Goal: Check status

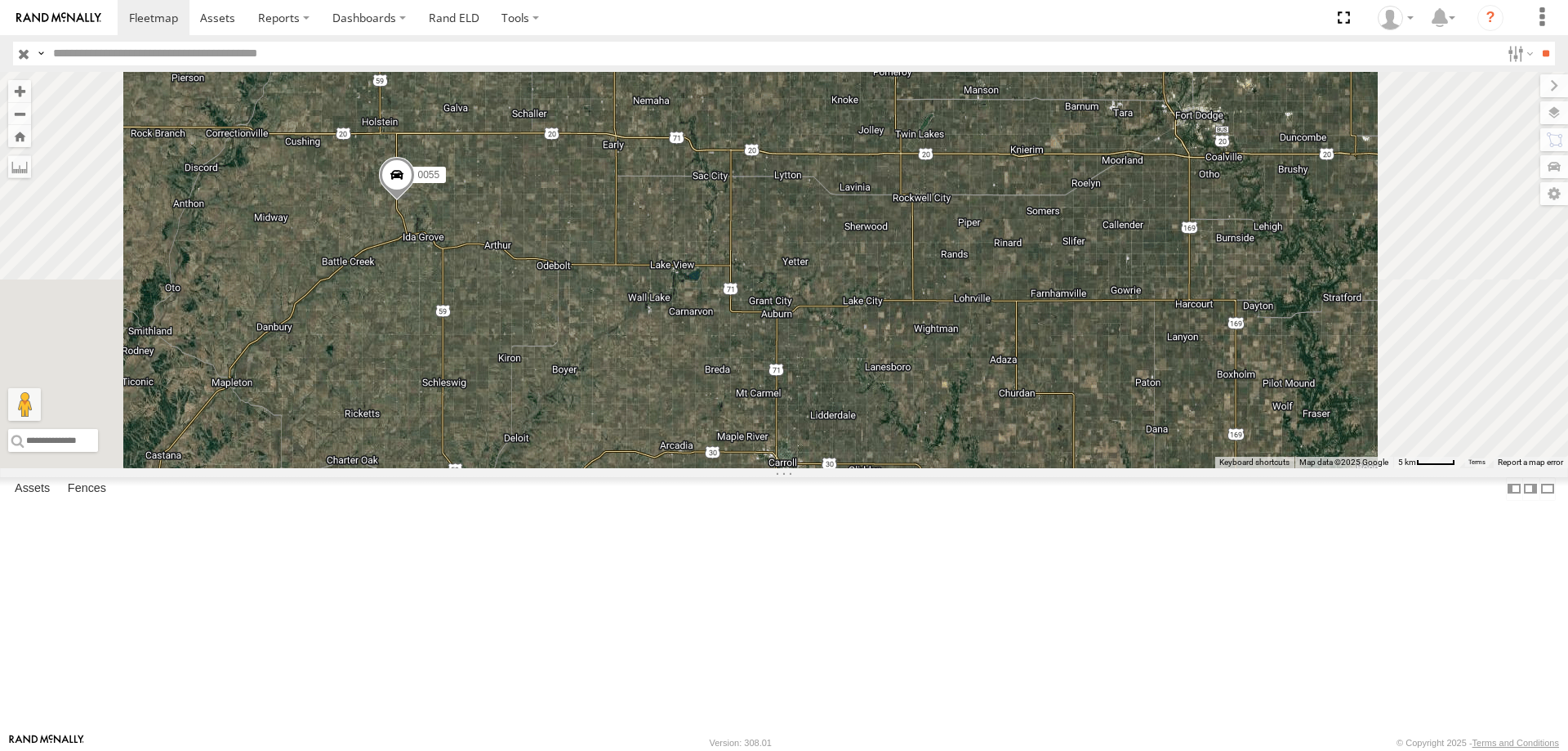
click at [415, 201] on span at bounding box center [397, 179] width 36 height 44
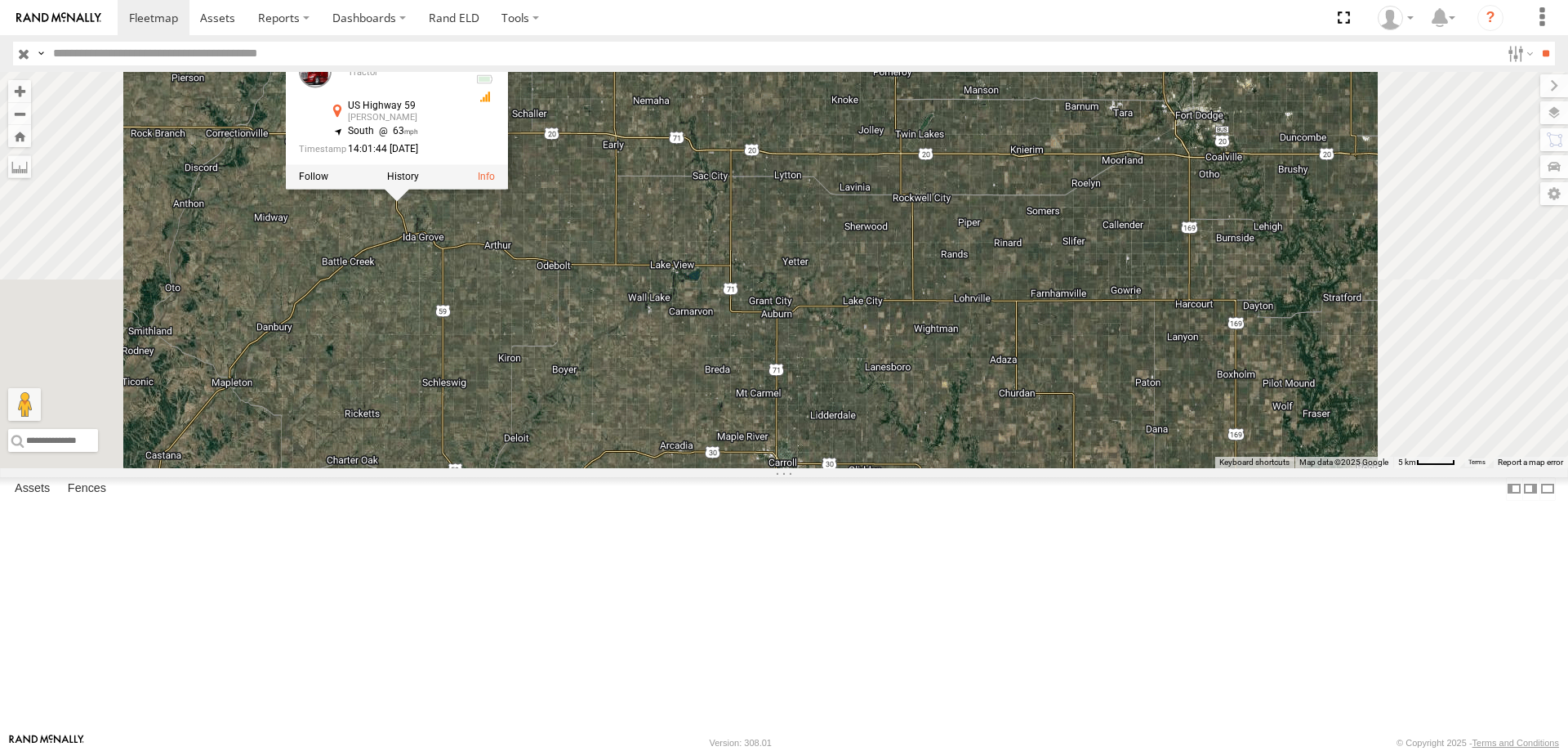
click at [729, 339] on div "545 0055 48 47 46 49 587 0055 Tractor [GEOGRAPHIC_DATA][PERSON_NAME] , -95.5172…" at bounding box center [784, 269] width 1568 height 396
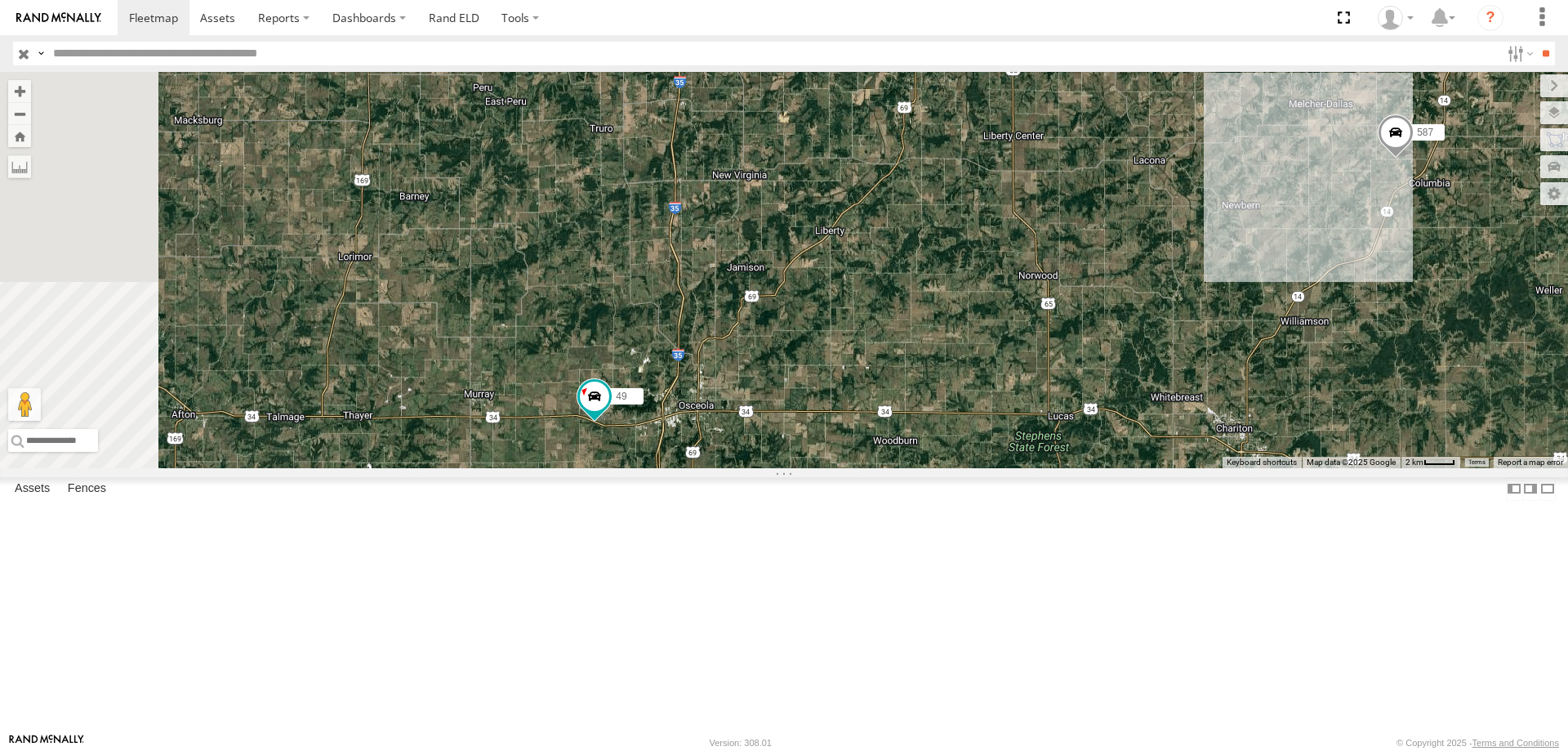
drag, startPoint x: 738, startPoint y: 547, endPoint x: 756, endPoint y: 544, distance: 18.2
click at [756, 468] on div "545 0055 46 49 587 597 48 47" at bounding box center [784, 269] width 1568 height 396
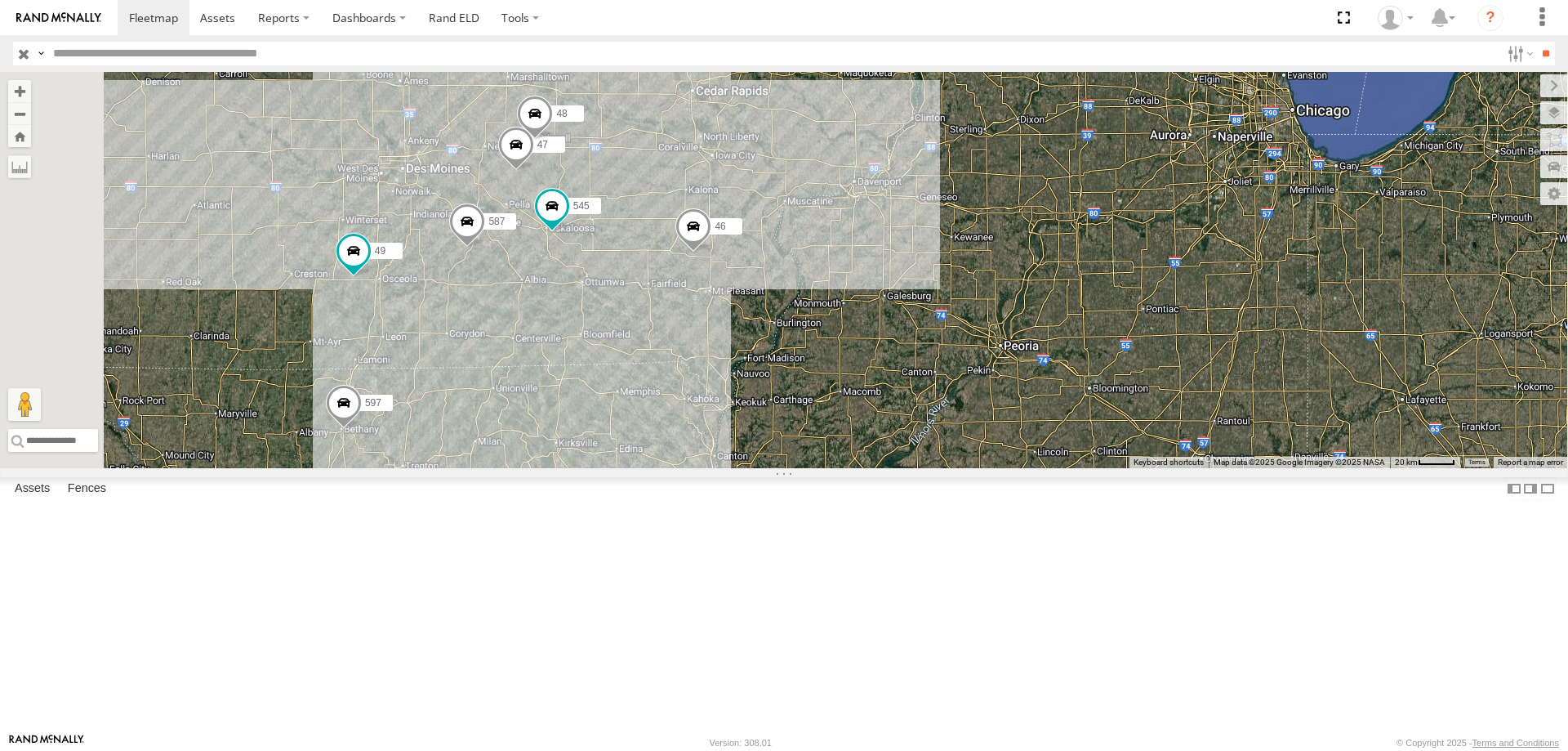
drag, startPoint x: 745, startPoint y: 423, endPoint x: 789, endPoint y: 388, distance: 56.2
click at [789, 388] on div "545 47 49 587 48 46 597" at bounding box center [784, 269] width 1568 height 396
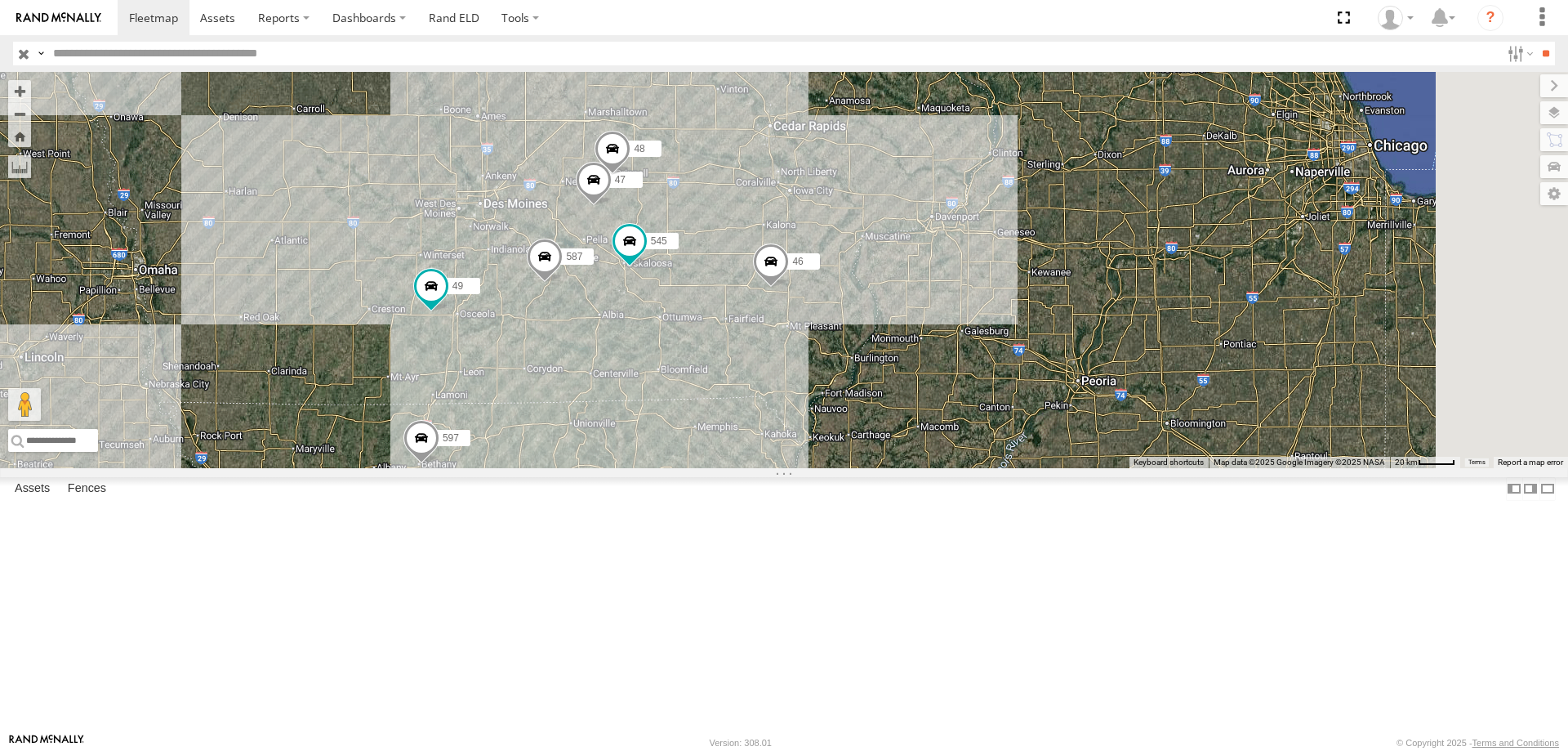
click at [810, 446] on div "545 47 49 587 48 46 597 0055" at bounding box center [784, 269] width 1568 height 396
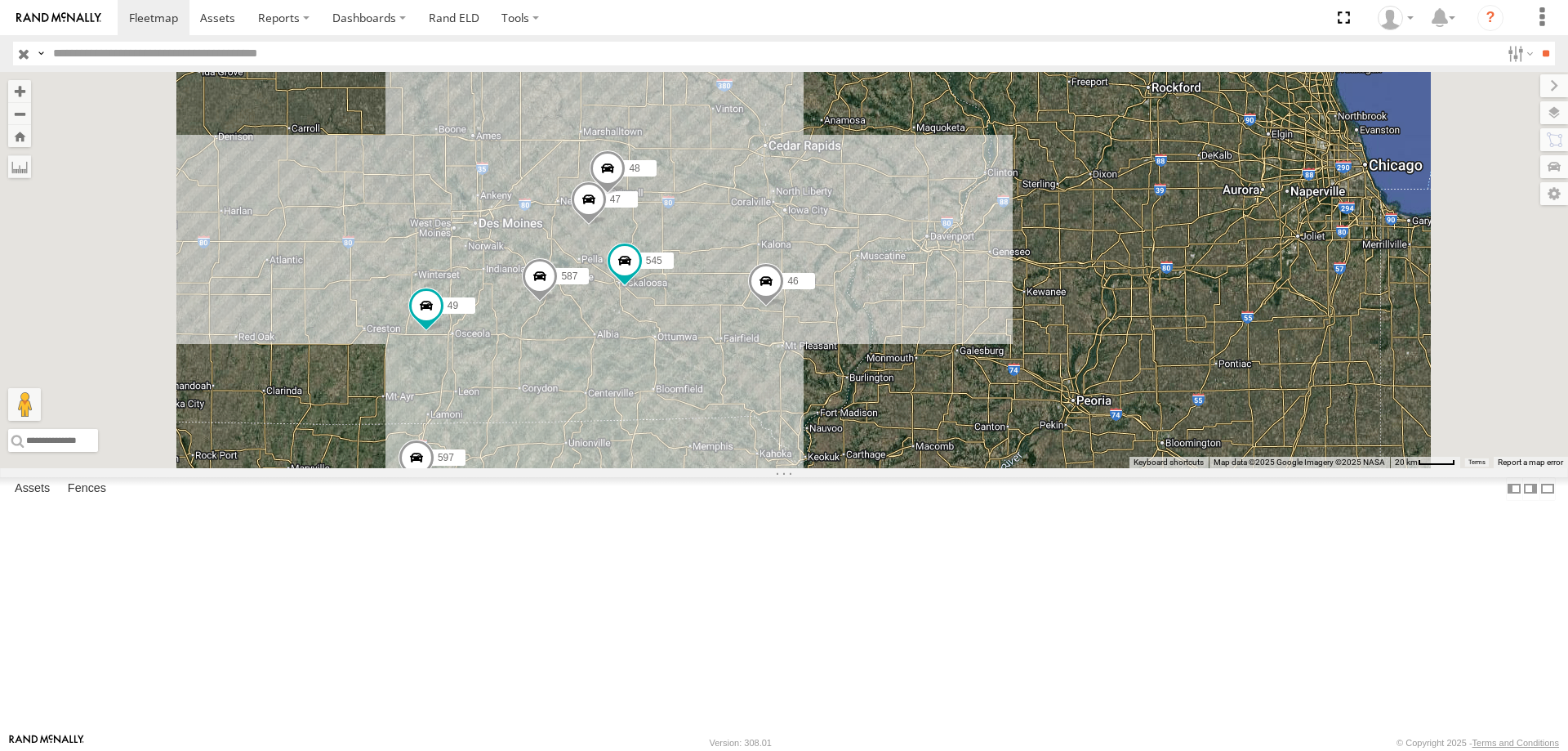
drag, startPoint x: 693, startPoint y: 343, endPoint x: 689, endPoint y: 377, distance: 34.2
click at [689, 377] on div "545 47 49 587 48 46 597 0055" at bounding box center [784, 269] width 1568 height 396
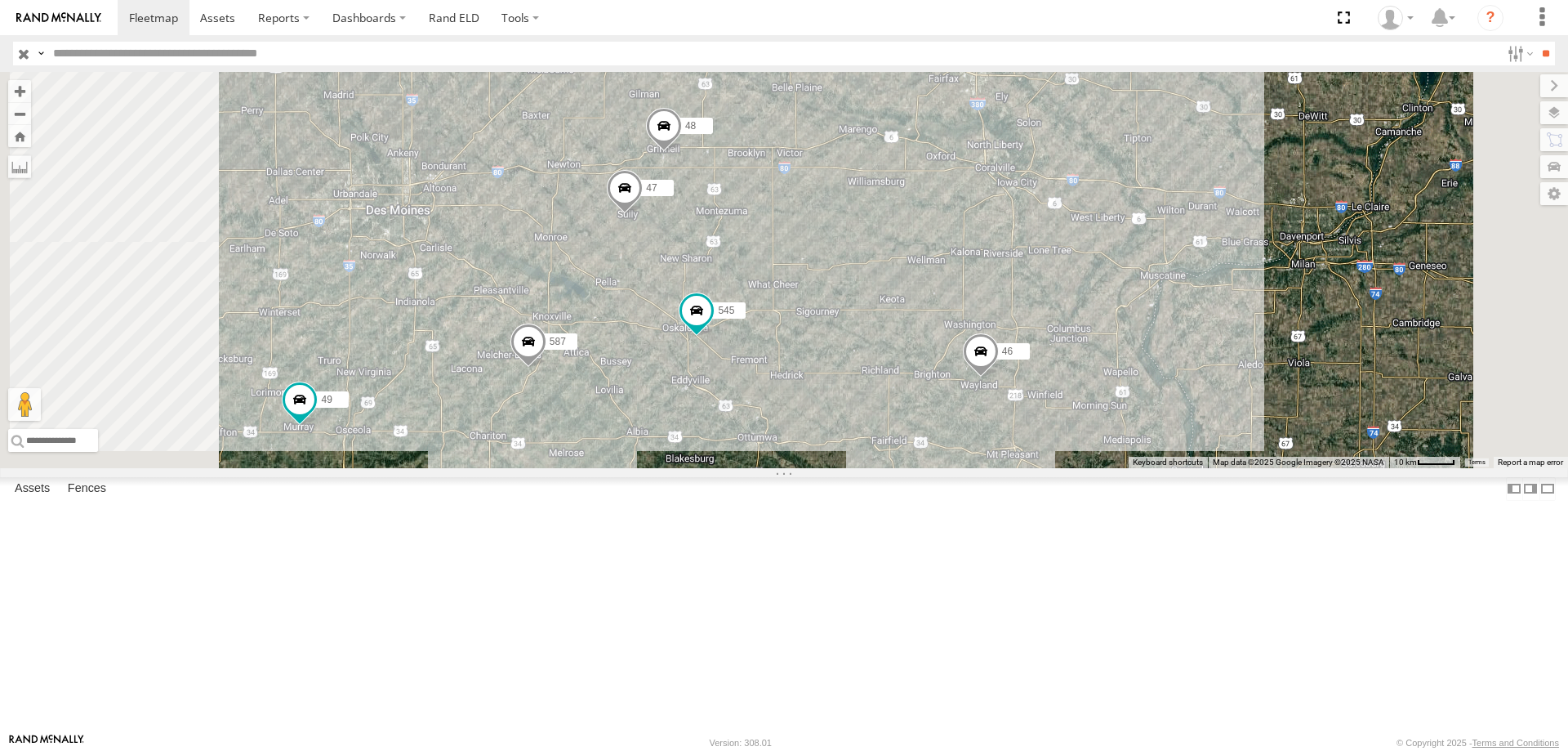
drag, startPoint x: 807, startPoint y: 488, endPoint x: 838, endPoint y: 422, distance: 72.9
click at [838, 422] on div "545 47 49 587 48 46 597 0055" at bounding box center [784, 269] width 1568 height 396
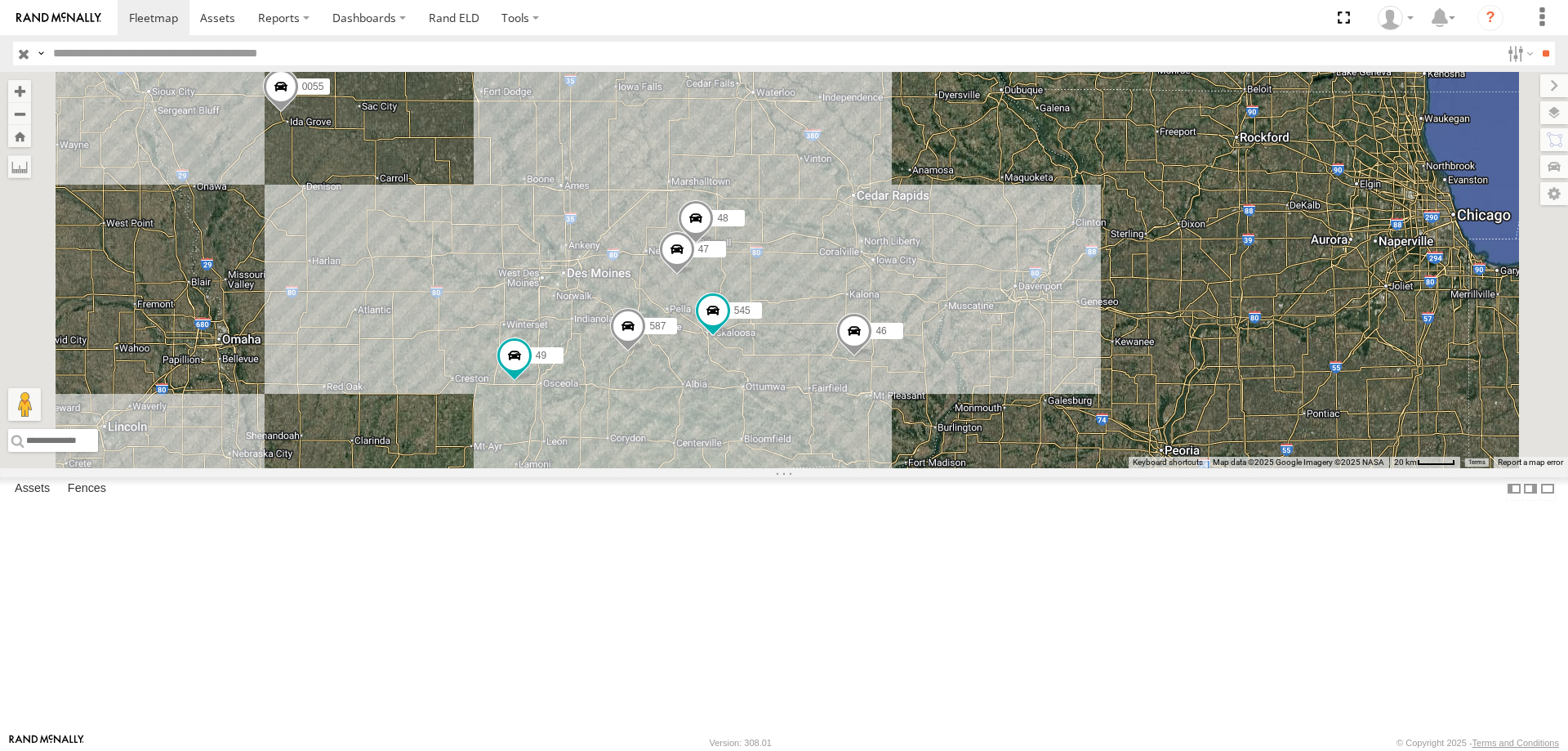
drag, startPoint x: 584, startPoint y: 325, endPoint x: 599, endPoint y: 338, distance: 19.8
click at [599, 338] on div "545 47 49 587 48 46 597 0055" at bounding box center [784, 269] width 1568 height 396
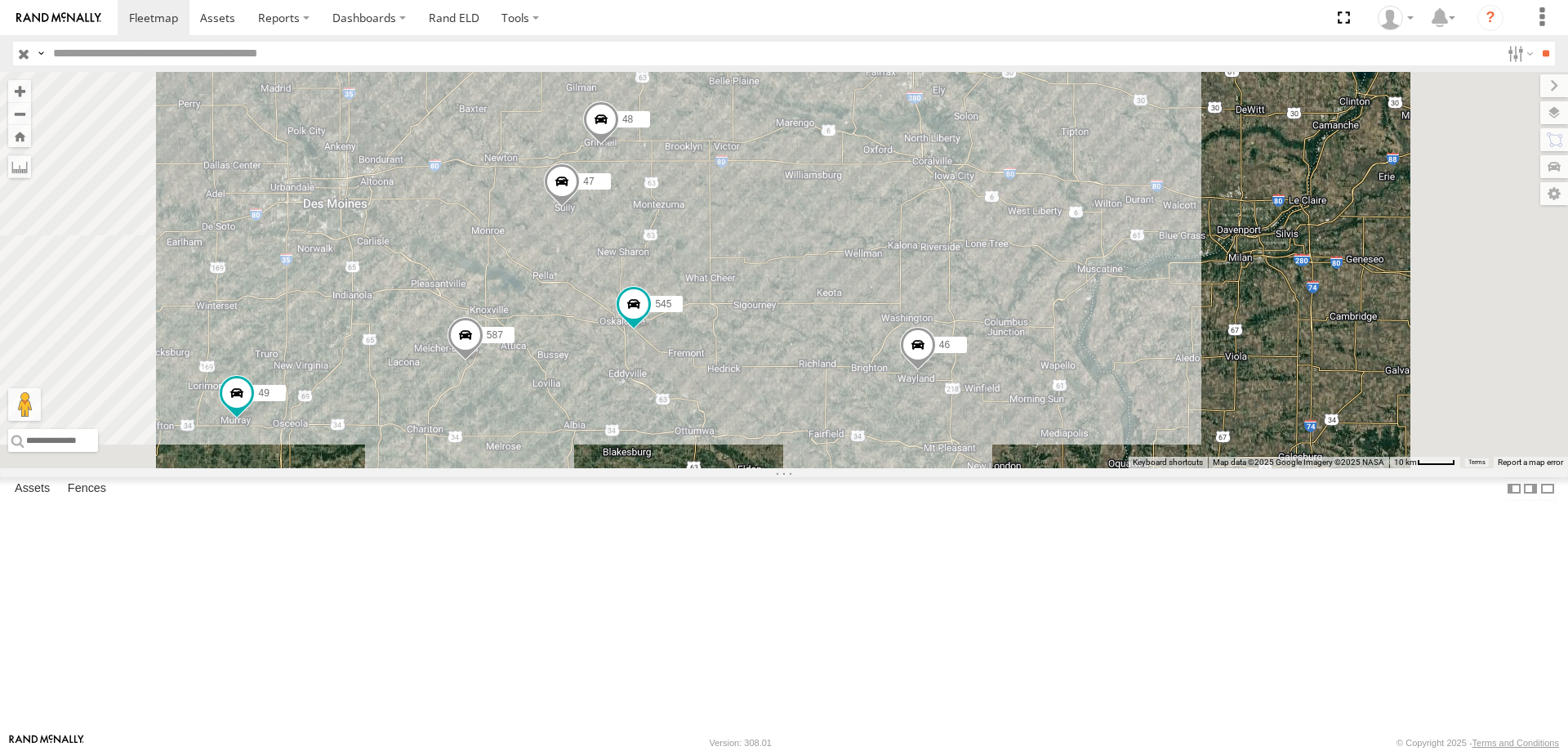
drag, startPoint x: 677, startPoint y: 329, endPoint x: 755, endPoint y: 355, distance: 82.2
click at [755, 355] on div "545 49 587 46 597 0055 48 47" at bounding box center [784, 269] width 1568 height 396
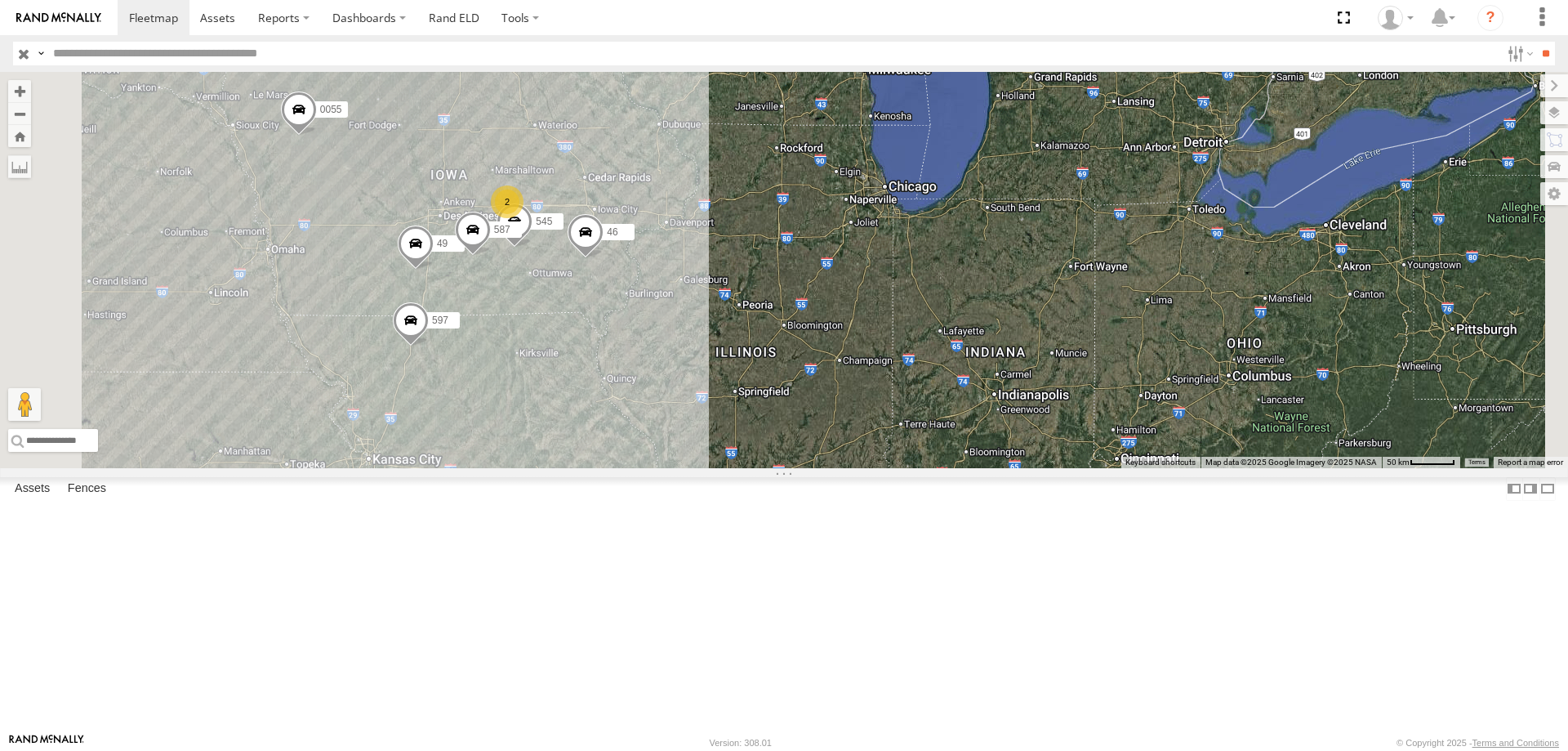
drag, startPoint x: 745, startPoint y: 392, endPoint x: 801, endPoint y: 408, distance: 58.2
click at [801, 408] on div "545 0055 2 46 49 597 587" at bounding box center [784, 269] width 1568 height 396
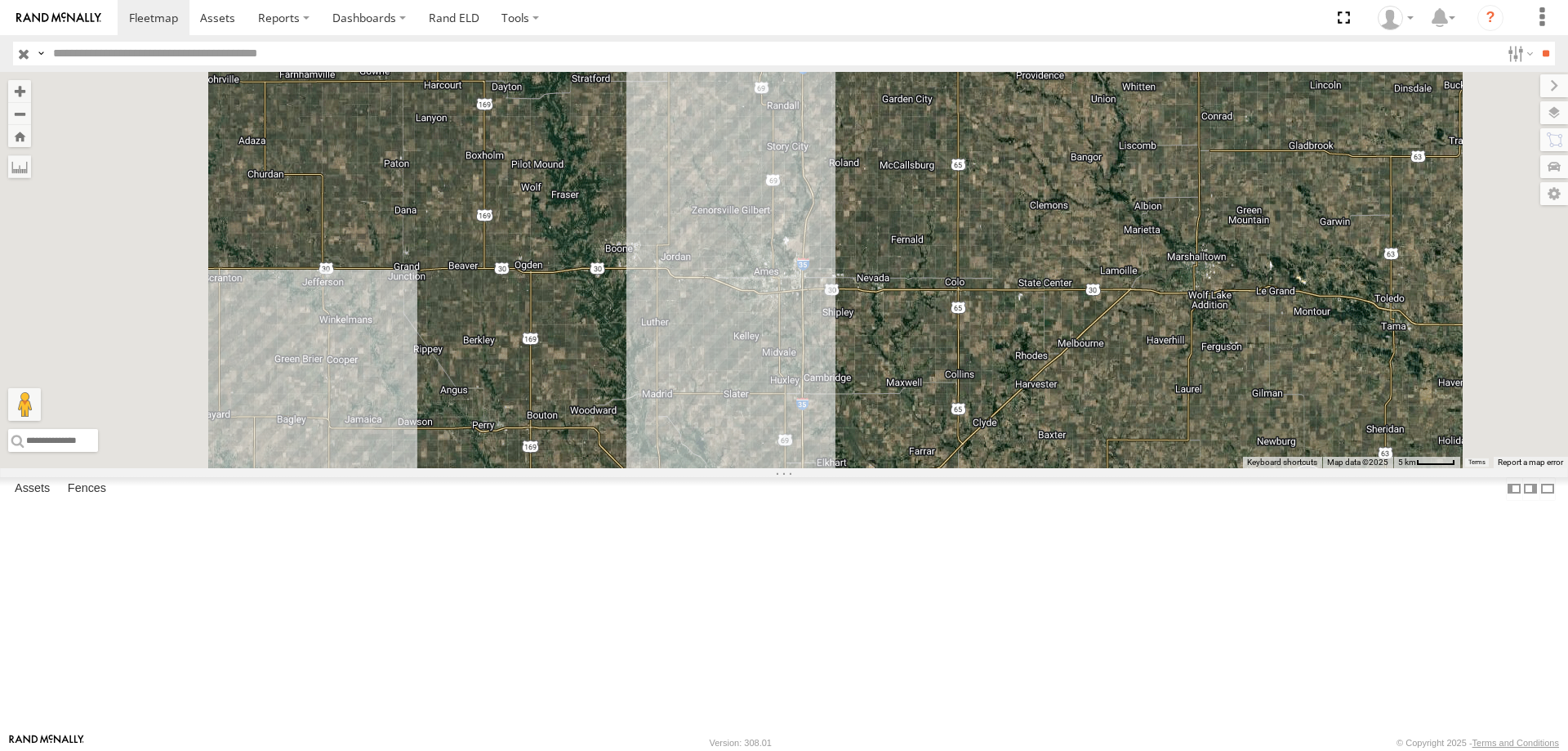
drag, startPoint x: 719, startPoint y: 283, endPoint x: 738, endPoint y: 317, distance: 38.9
click at [738, 316] on div "545 0055 46 49 597 587 48 47" at bounding box center [784, 269] width 1568 height 396
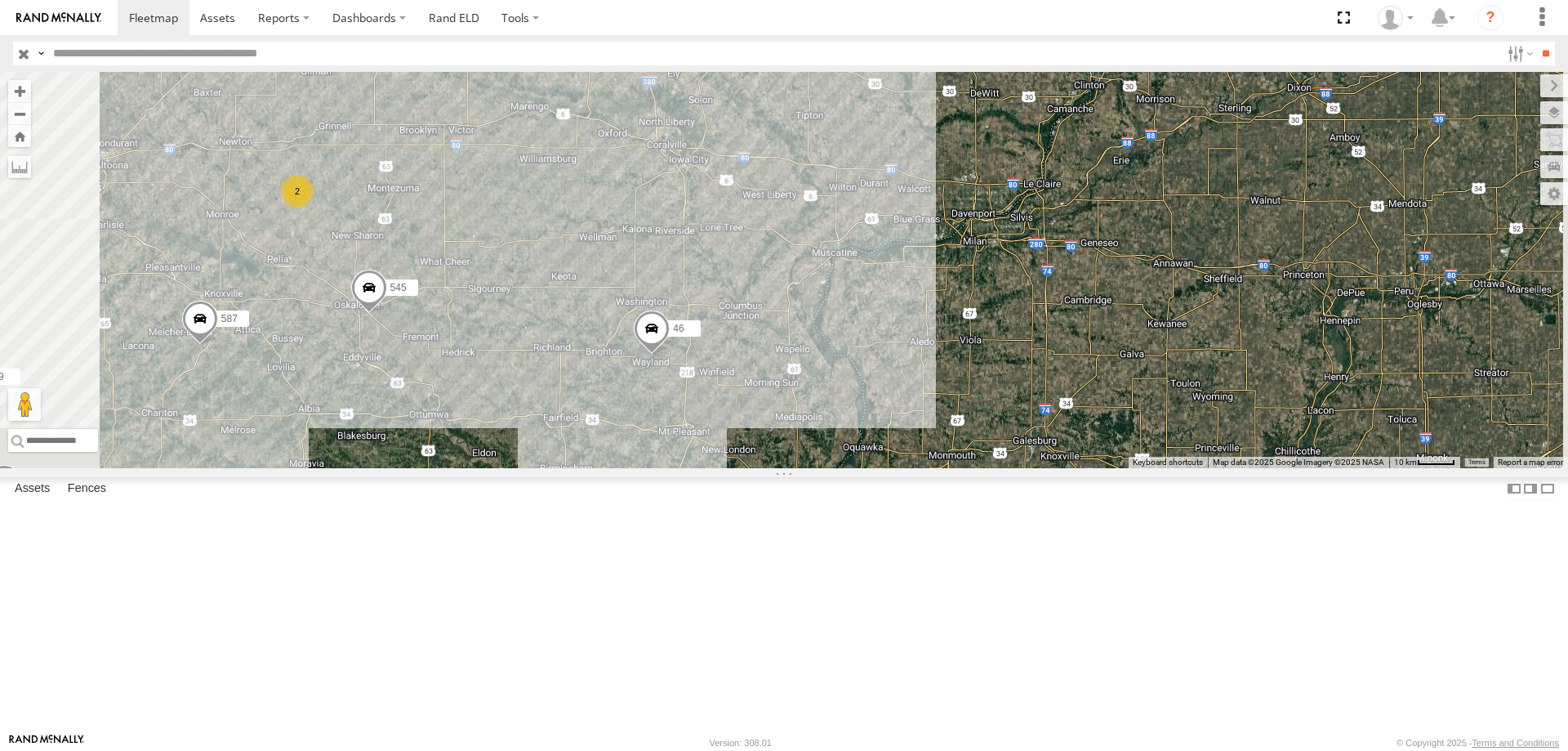
drag, startPoint x: 689, startPoint y: 446, endPoint x: 892, endPoint y: 474, distance: 204.9
click at [892, 468] on div "545 0055 46 49 597 587 2" at bounding box center [784, 269] width 1568 height 396
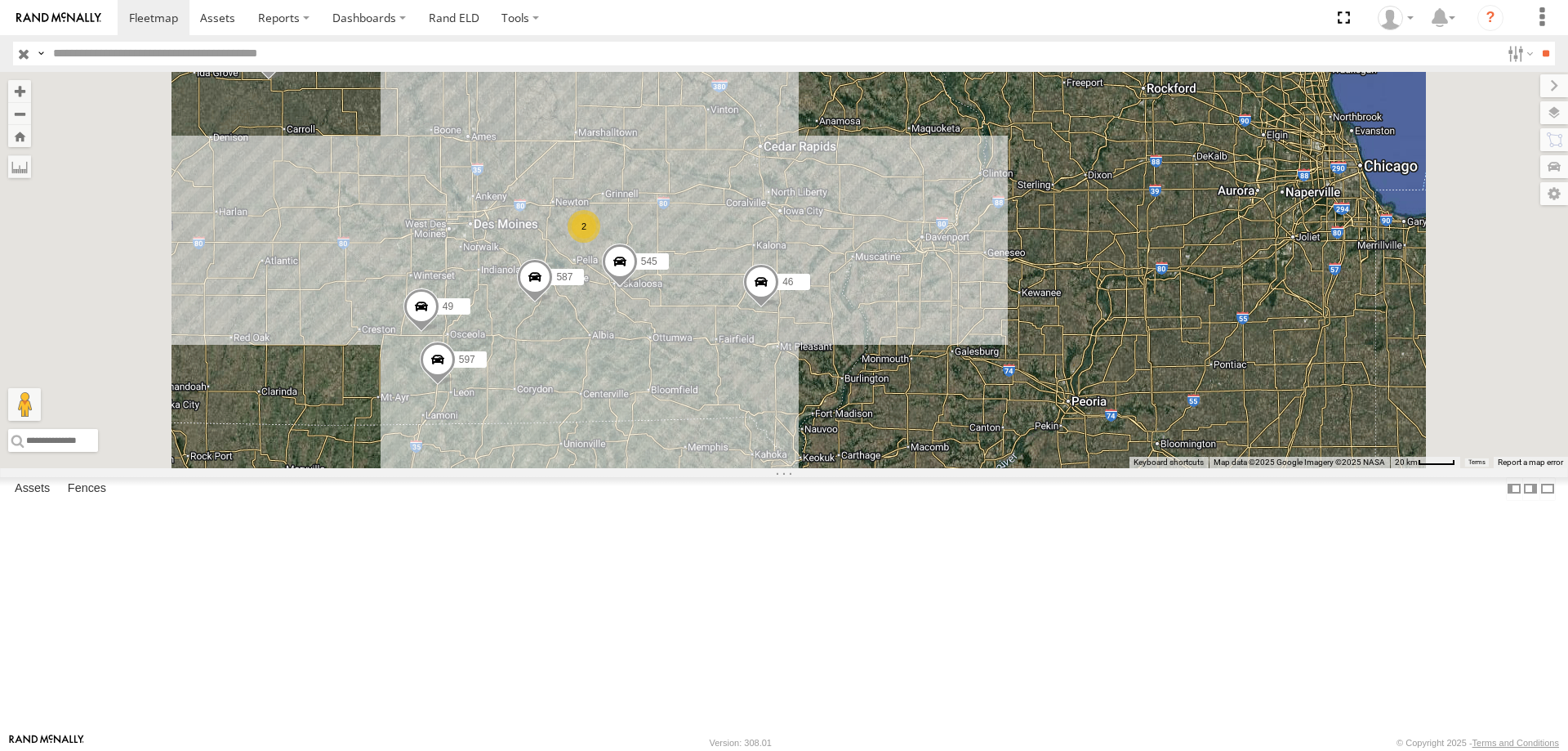
drag, startPoint x: 866, startPoint y: 446, endPoint x: 896, endPoint y: 458, distance: 32.3
click at [896, 458] on div "545 0055 46 49 597 587 2" at bounding box center [784, 269] width 1568 height 396
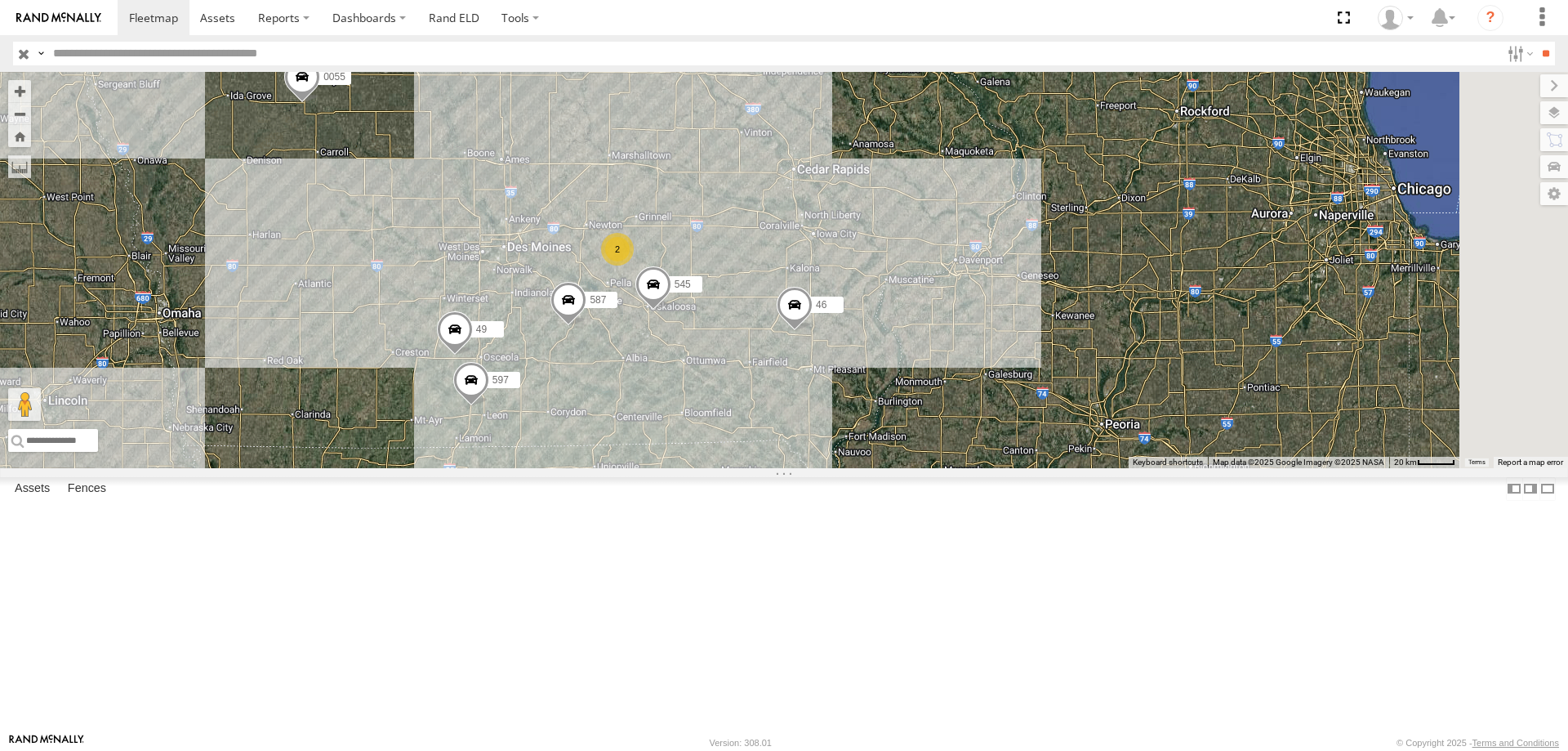
click at [321, 102] on span at bounding box center [302, 81] width 36 height 44
click at [757, 174] on div "545 0055 46 49 597 587 2 0055 Tractor [GEOGRAPHIC_DATA] 42.31103 , -94.97034 Ea…" at bounding box center [784, 269] width 1568 height 396
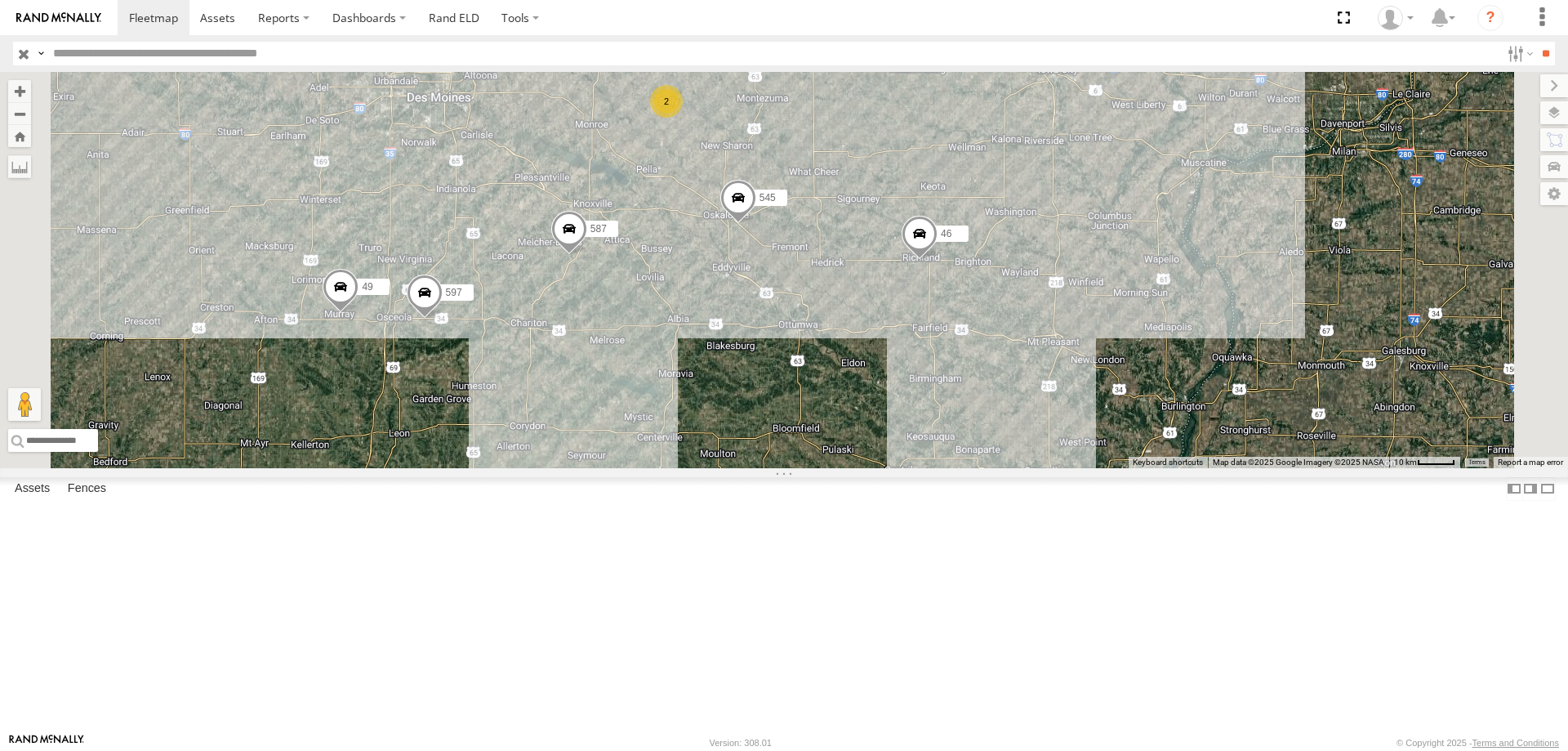
drag, startPoint x: 823, startPoint y: 470, endPoint x: 927, endPoint y: 442, distance: 107.7
click at [927, 442] on div "545 0055 46 587 49 597 2" at bounding box center [784, 269] width 1568 height 396
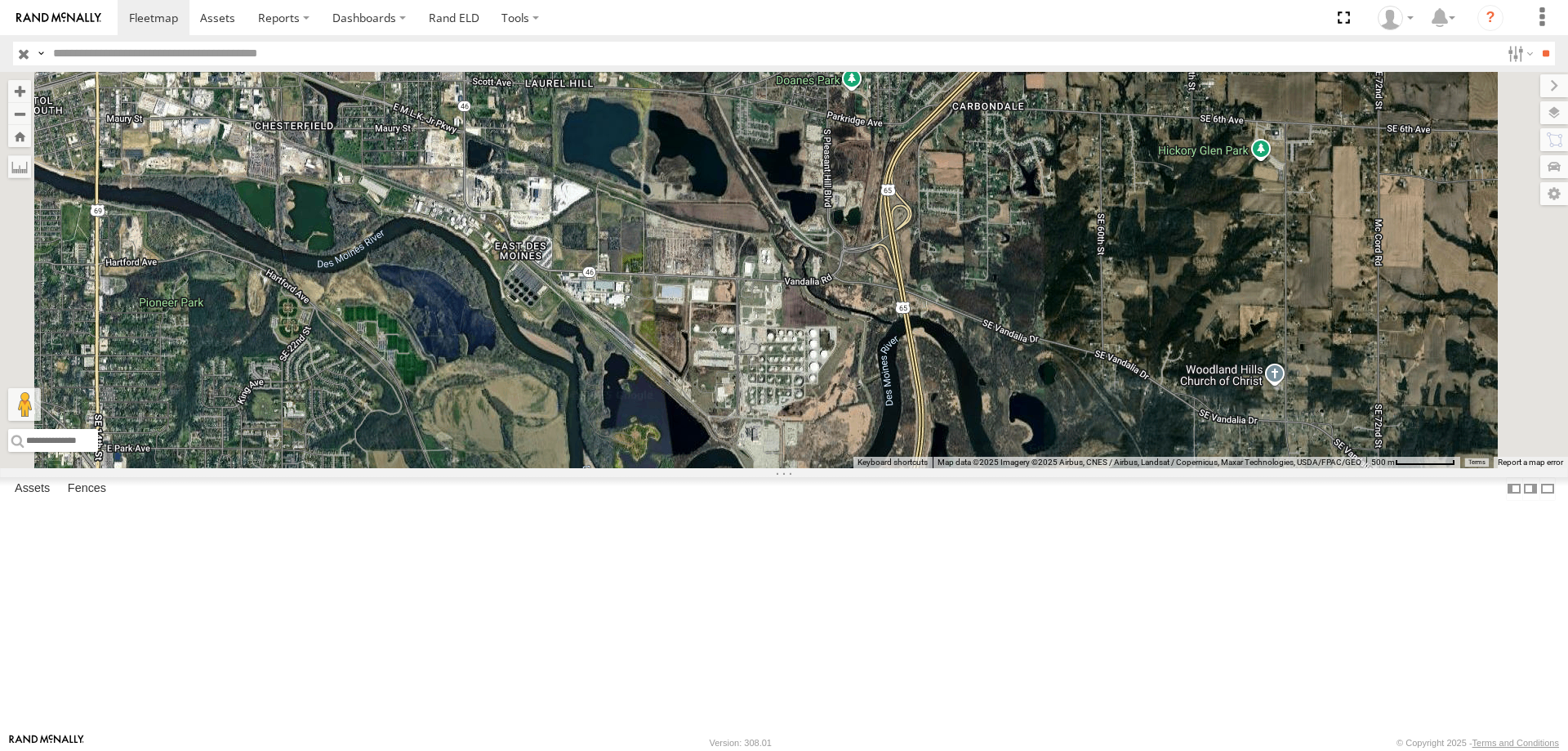
drag, startPoint x: 794, startPoint y: 382, endPoint x: 899, endPoint y: 411, distance: 108.9
click at [899, 411] on div "545 0055 46 587 49 597" at bounding box center [784, 269] width 1568 height 396
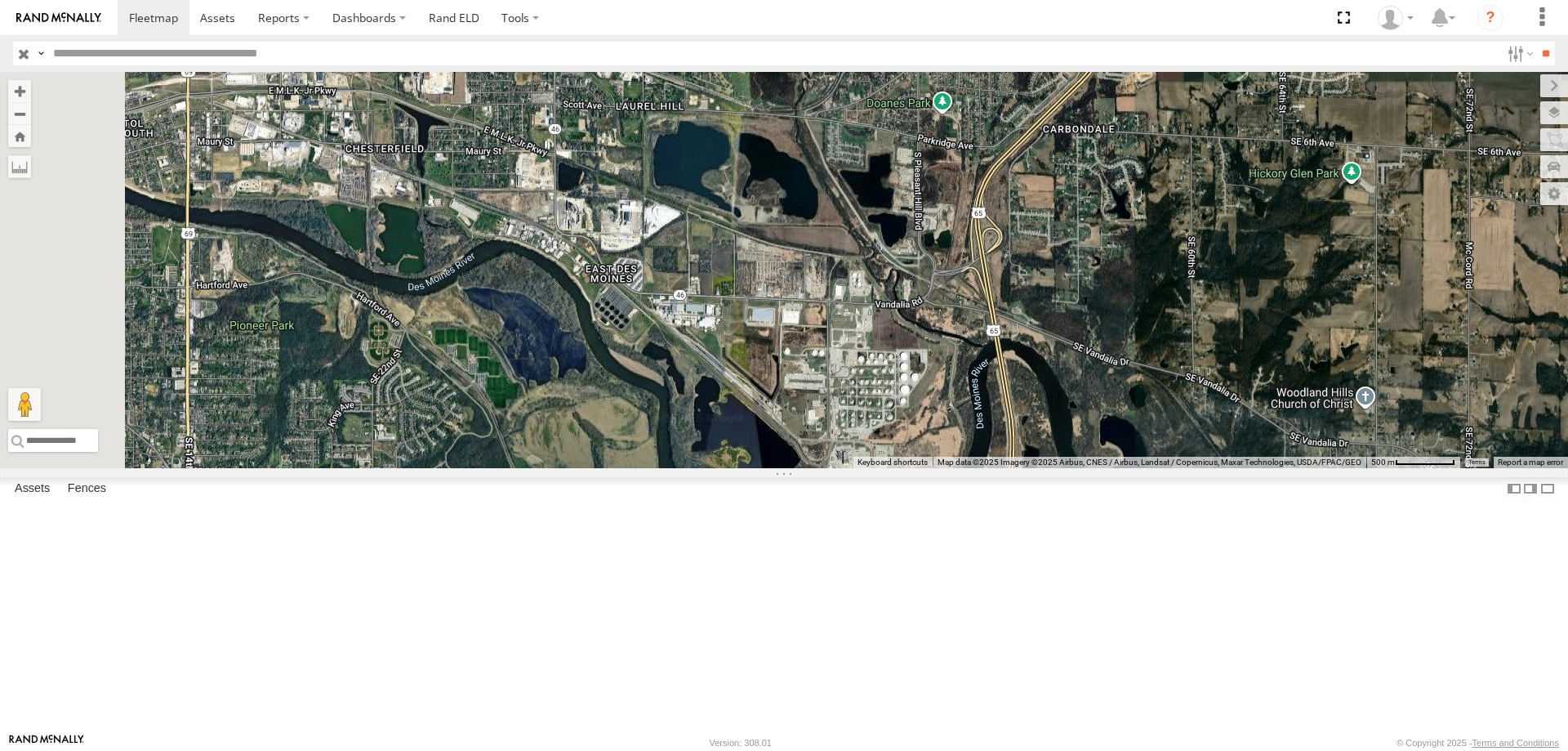
drag, startPoint x: 801, startPoint y: 403, endPoint x: 902, endPoint y: 427, distance: 103.8
click at [902, 427] on div "545 0055 46 587 49 597" at bounding box center [784, 269] width 1568 height 396
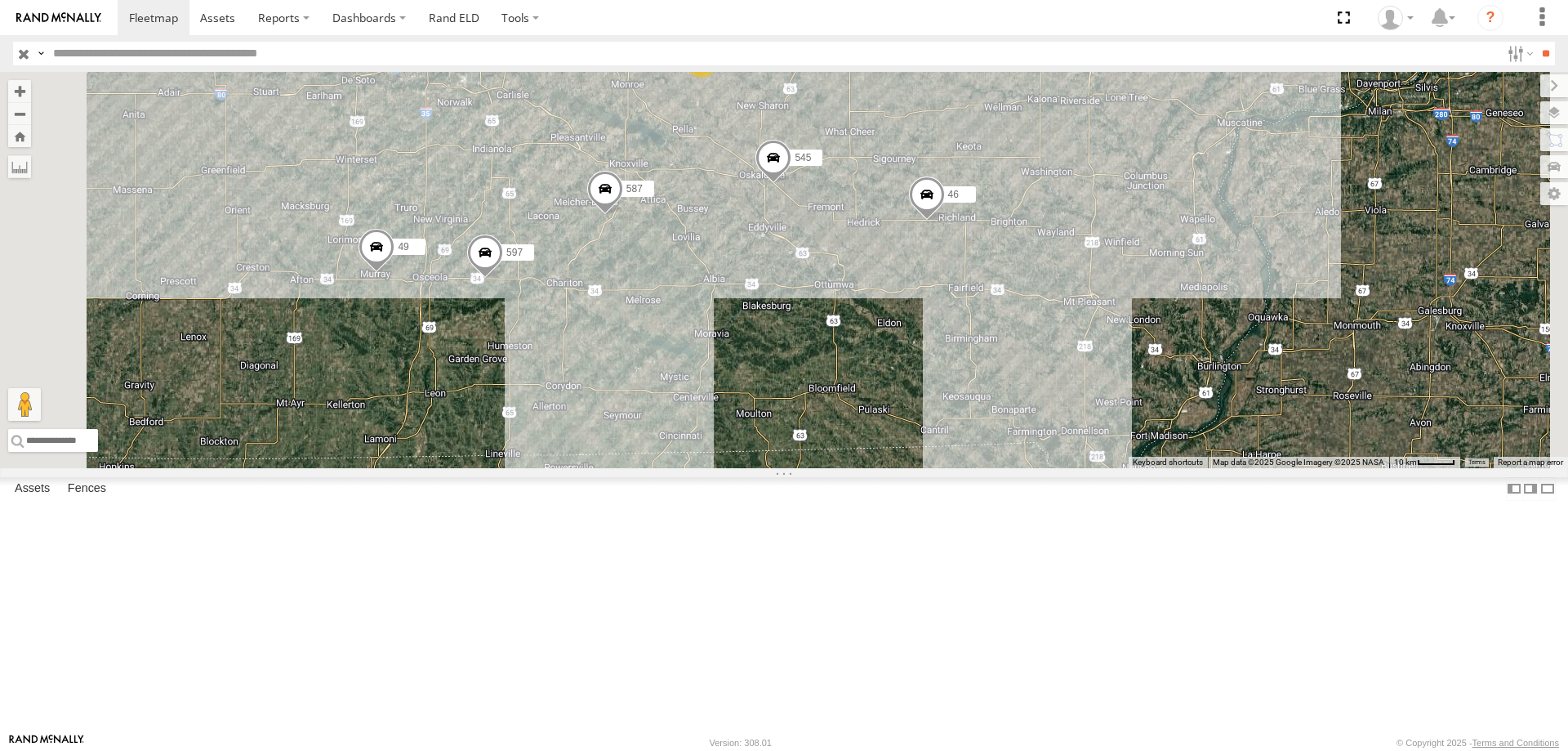
drag, startPoint x: 1157, startPoint y: 470, endPoint x: 1040, endPoint y: 462, distance: 117.3
click at [1040, 462] on div "545 0055 46 49 597 587 2" at bounding box center [784, 269] width 1568 height 396
